Goal: Book appointment/travel/reservation

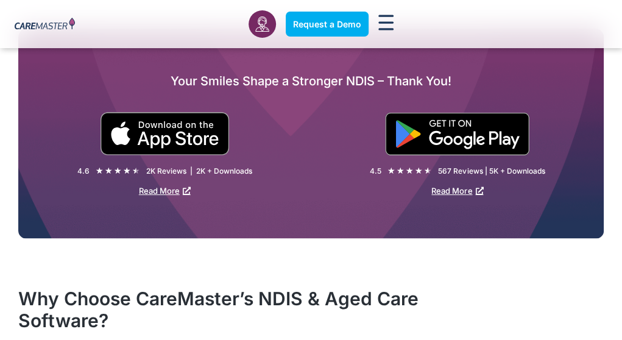
scroll to position [1767, 0]
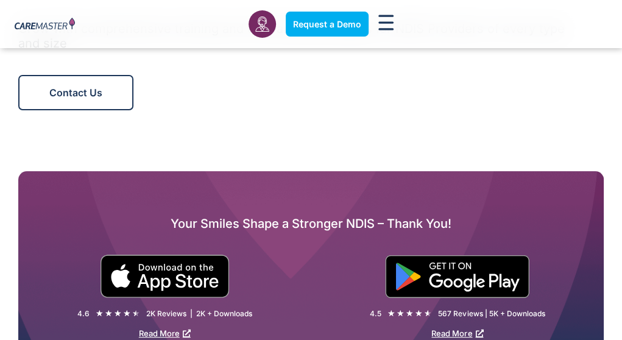
click at [0, 0] on span "Request a Demo" at bounding box center [0, 0] width 0 height 0
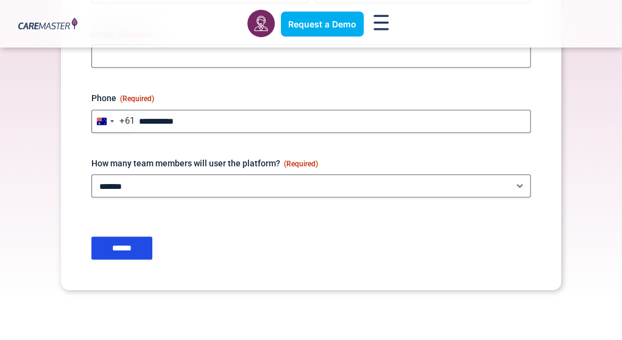
scroll to position [426, 0]
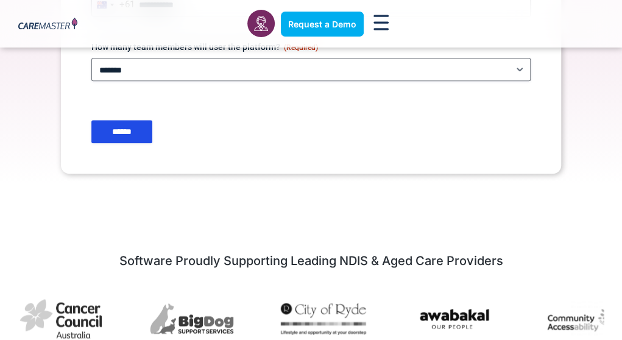
click at [21, 31] on img at bounding box center [47, 24] width 59 height 13
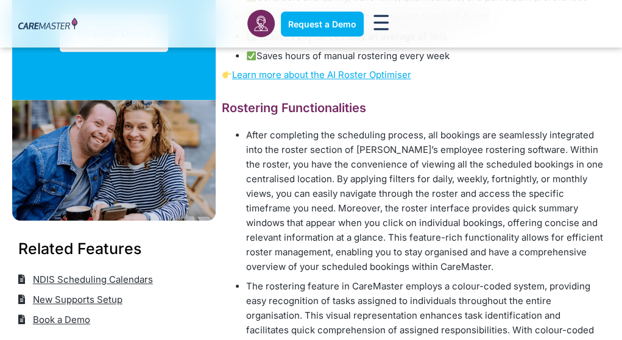
scroll to position [244, 0]
